Goal: Navigation & Orientation: Find specific page/section

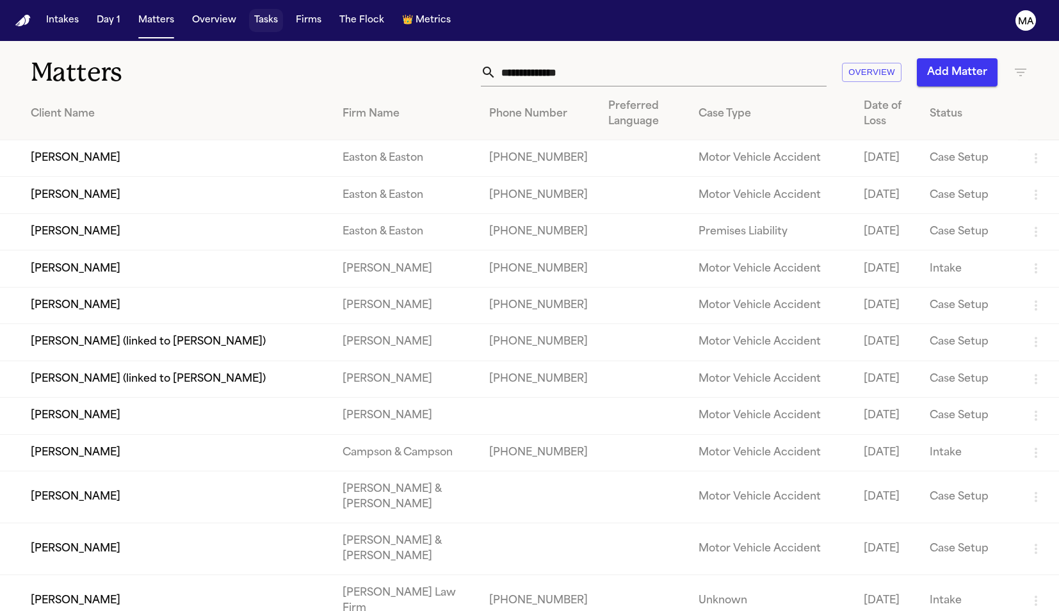
click at [249, 12] on button "Tasks" at bounding box center [266, 20] width 34 height 23
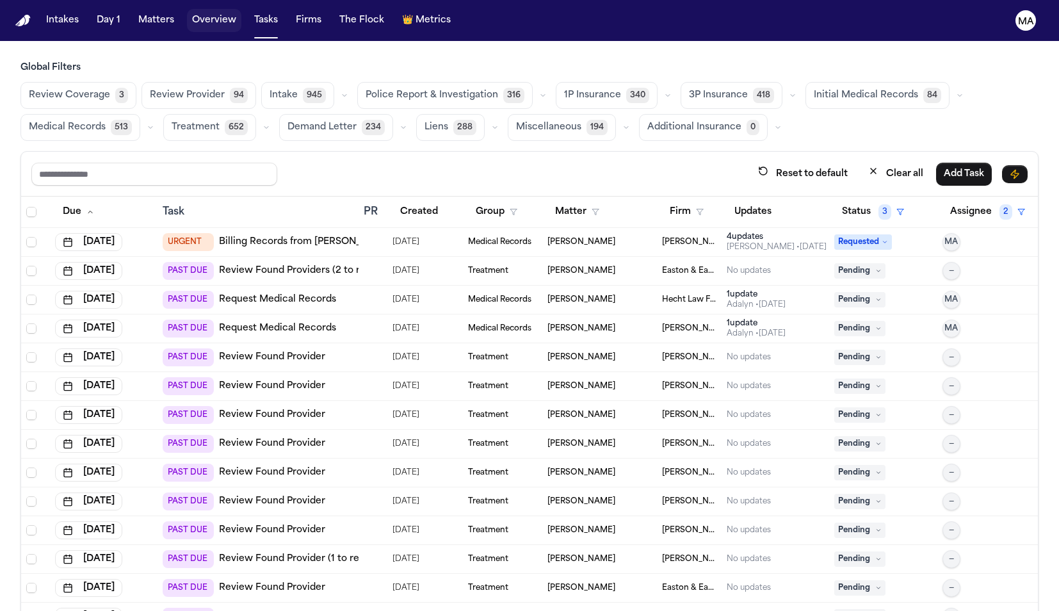
click at [187, 16] on button "Overview" at bounding box center [214, 20] width 54 height 23
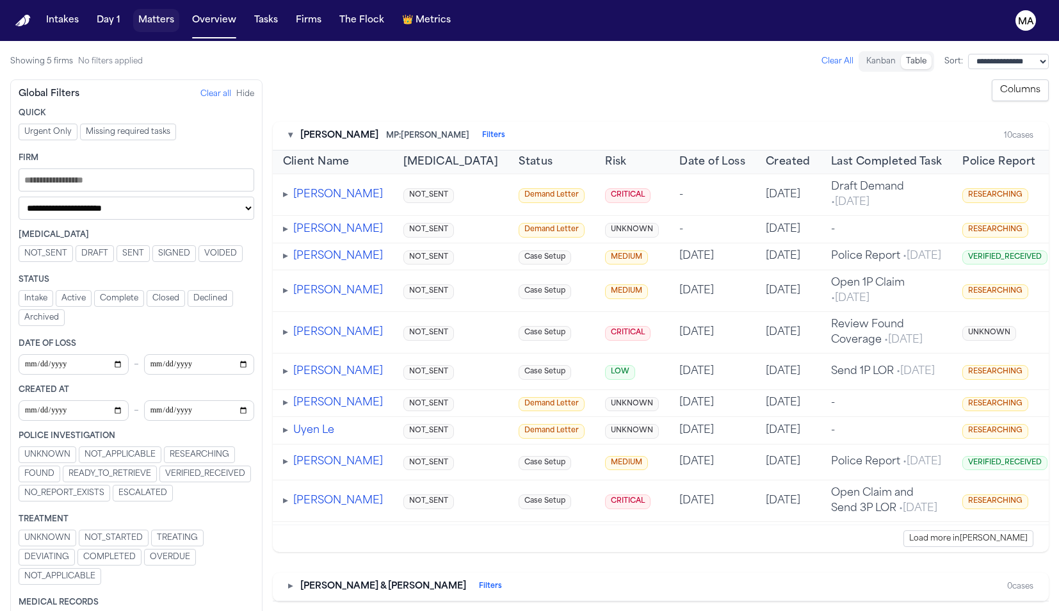
click at [133, 12] on button "Matters" at bounding box center [156, 20] width 46 height 23
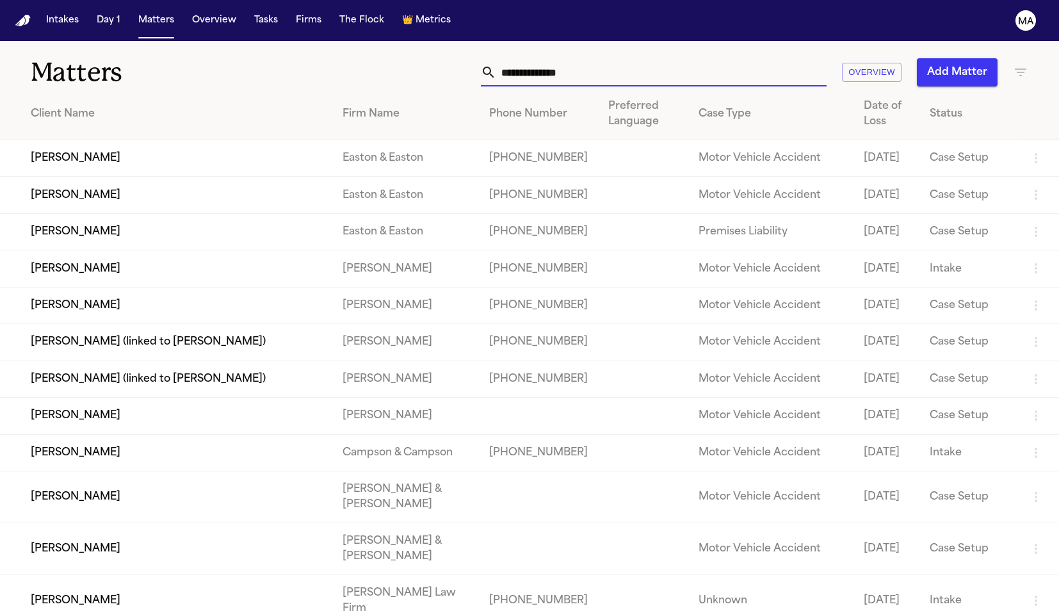
click at [730, 59] on input "text" at bounding box center [661, 72] width 330 height 28
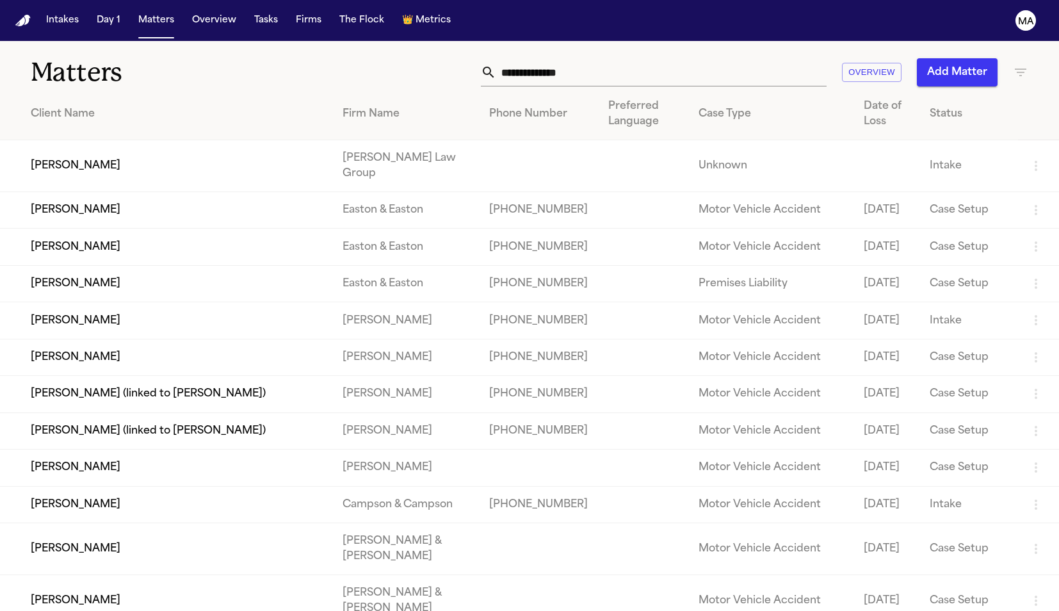
click at [318, 58] on div "Overview Add Matter" at bounding box center [671, 72] width 714 height 28
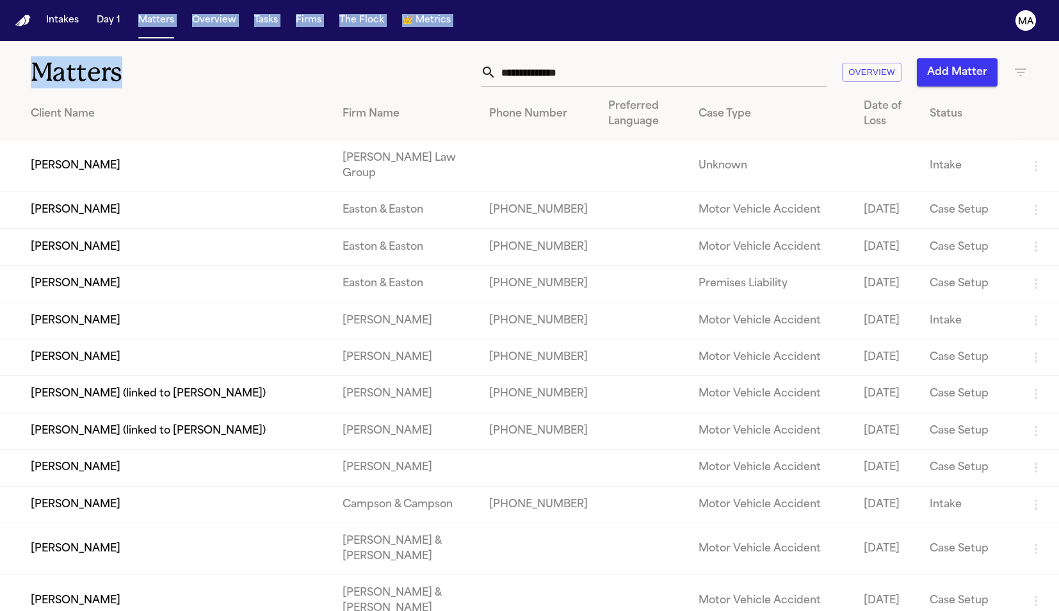
drag, startPoint x: 186, startPoint y: -11, endPoint x: 114, endPoint y: -15, distance: 72.5
click at [114, 0] on html "Intakes Day 1 Matters Overview Tasks Firms The Flock 👑 Metrics MA Matters Overv…" at bounding box center [529, 305] width 1059 height 611
